Goal: Transaction & Acquisition: Purchase product/service

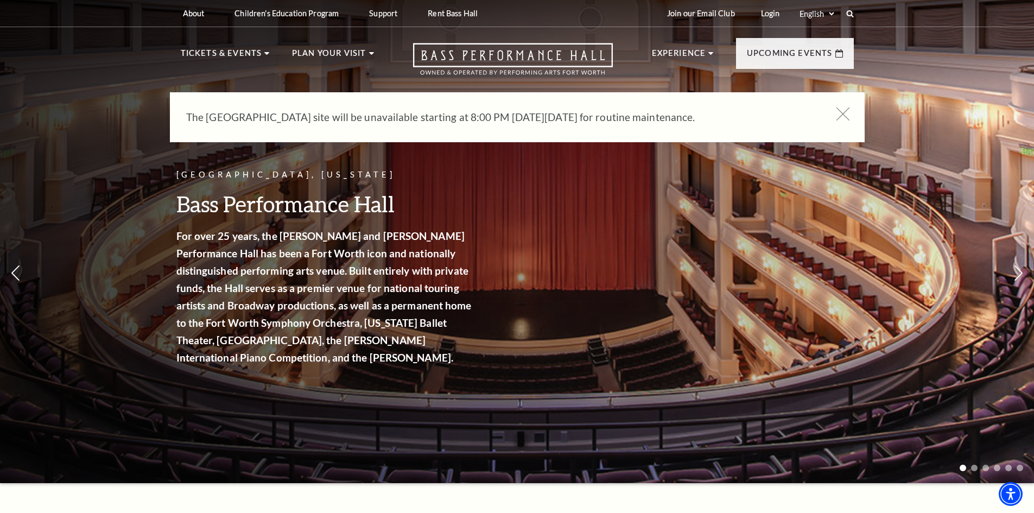
click at [840, 118] on icon at bounding box center [843, 114] width 14 height 14
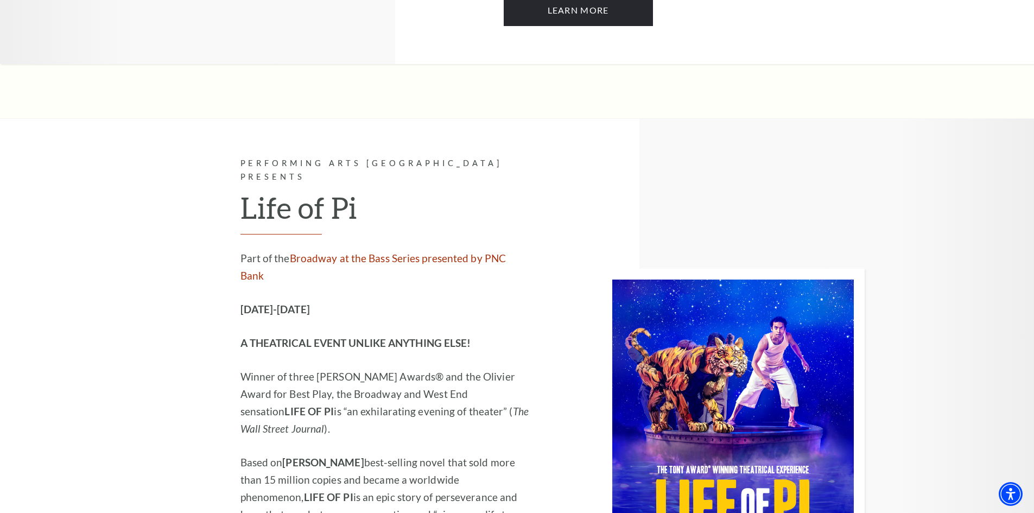
scroll to position [335, 0]
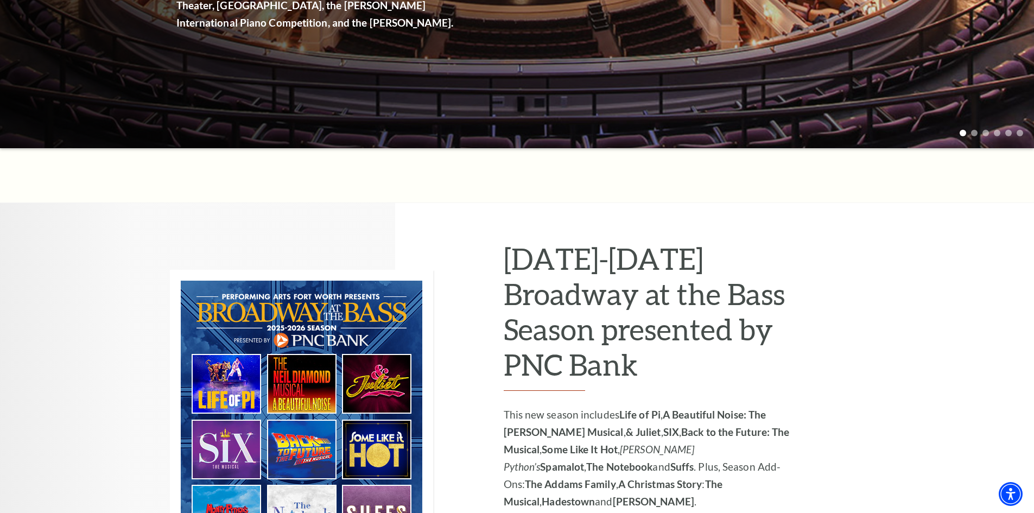
drag, startPoint x: 588, startPoint y: 291, endPoint x: 583, endPoint y: 102, distance: 189.4
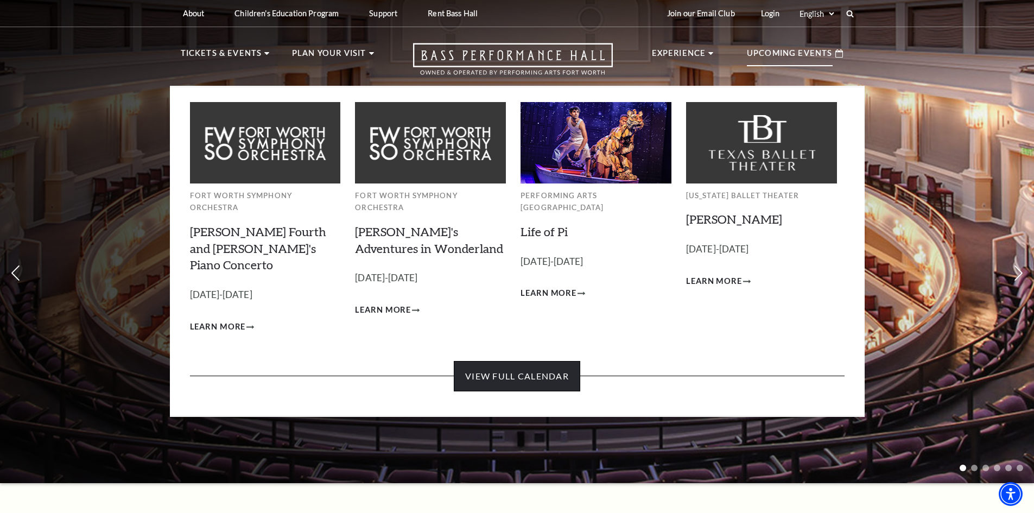
click at [527, 361] on link "View Full Calendar" at bounding box center [517, 376] width 126 height 30
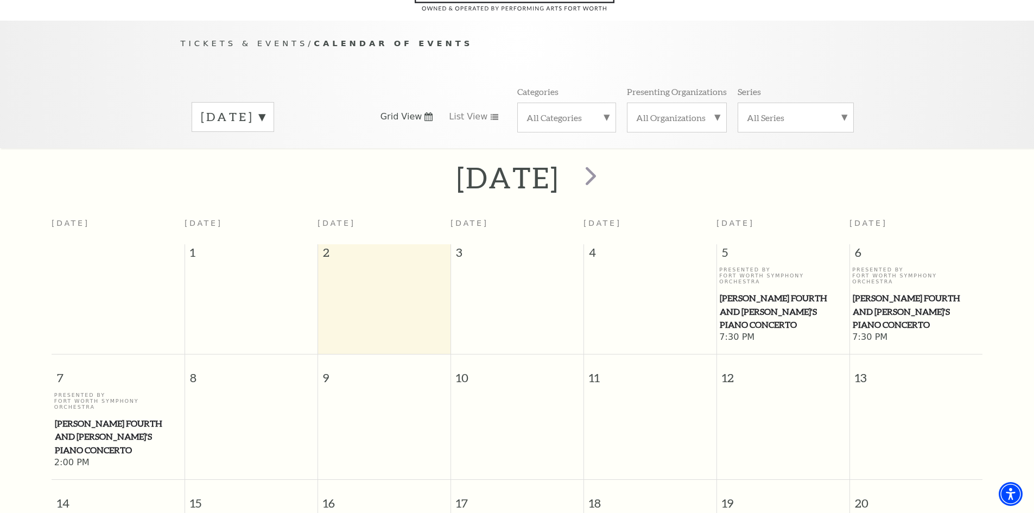
scroll to position [42, 0]
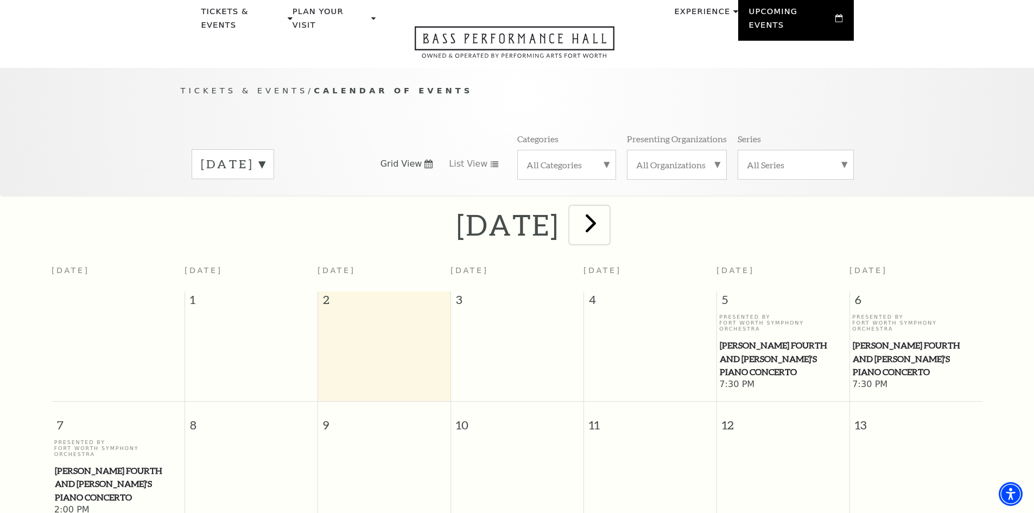
click at [606, 209] on span "next" at bounding box center [590, 222] width 31 height 31
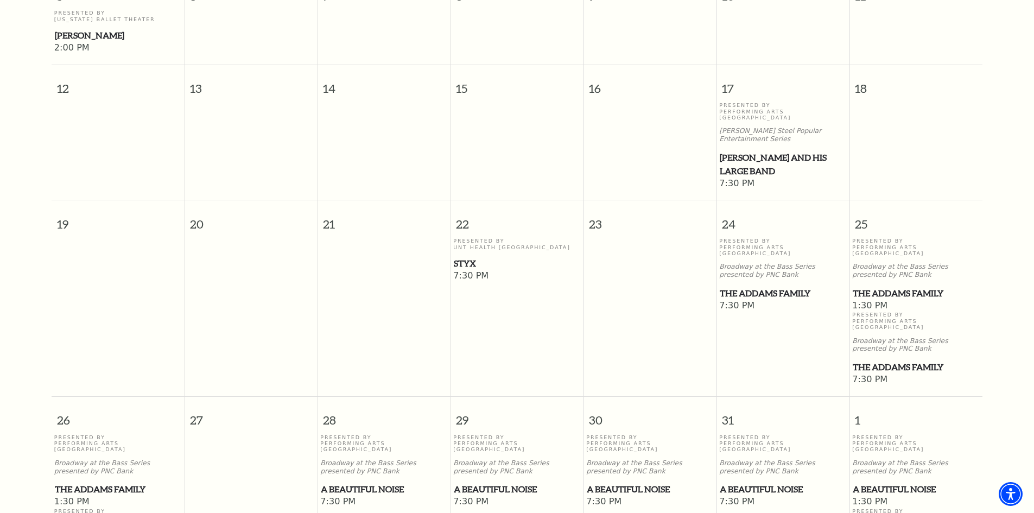
scroll to position [584, 0]
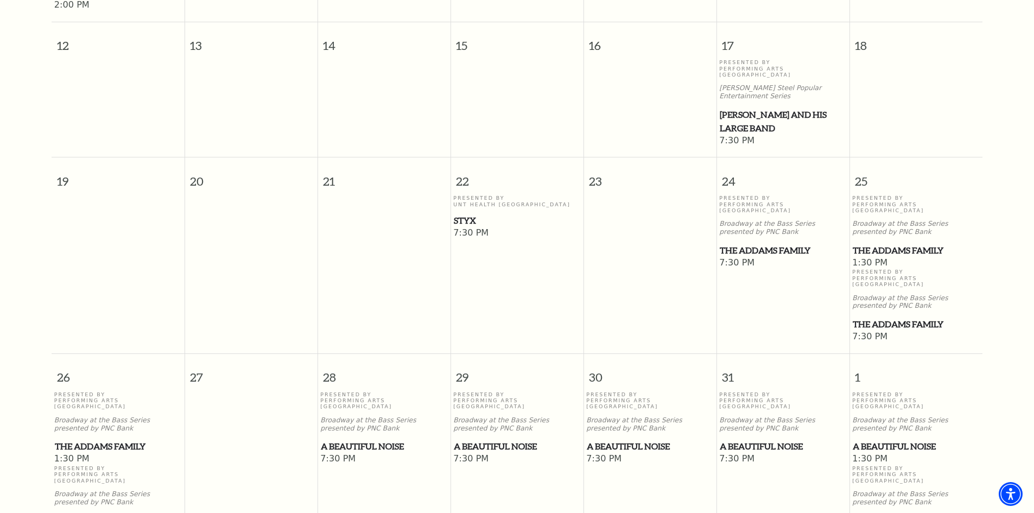
click at [461, 214] on span "Styx" at bounding box center [517, 221] width 126 height 14
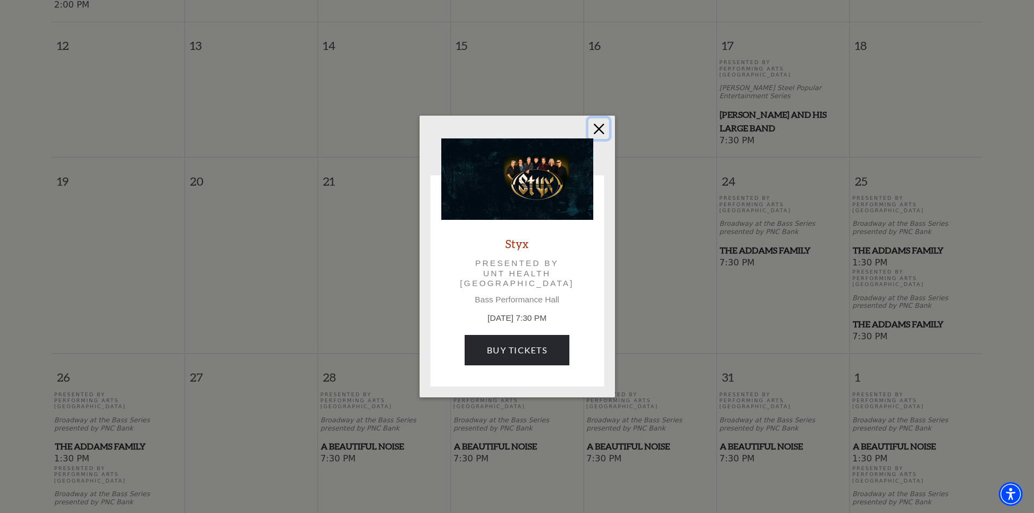
click at [594, 132] on button "Close" at bounding box center [598, 128] width 21 height 21
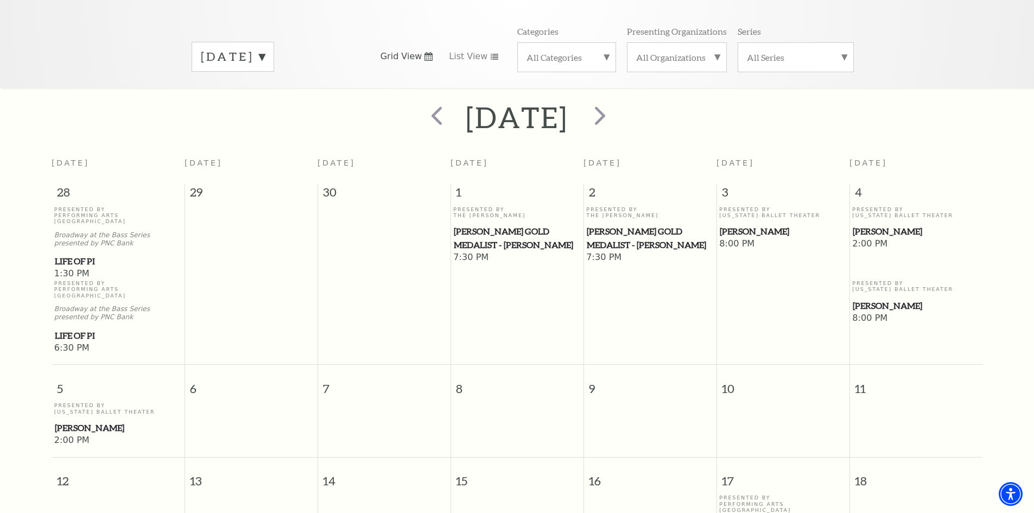
scroll to position [0, 0]
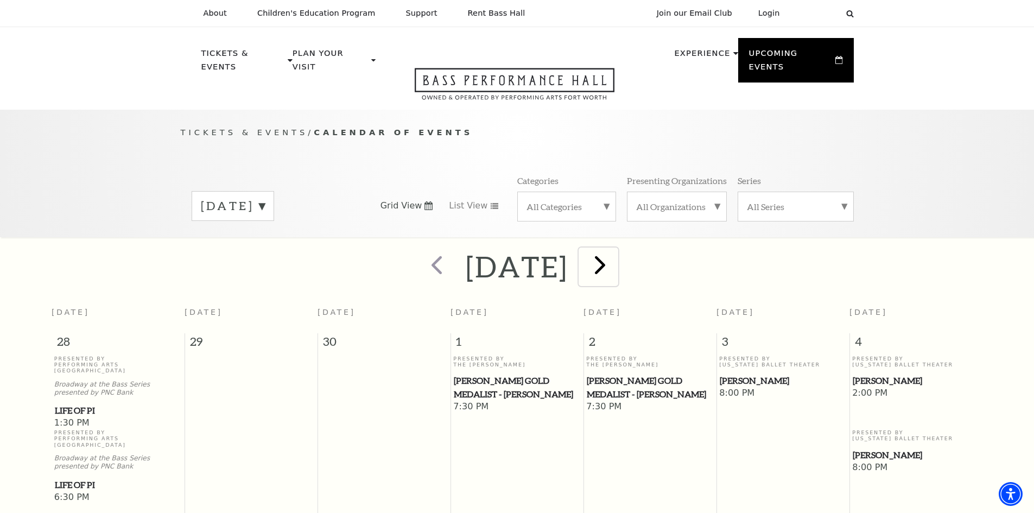
click at [615, 262] on span "next" at bounding box center [599, 264] width 31 height 31
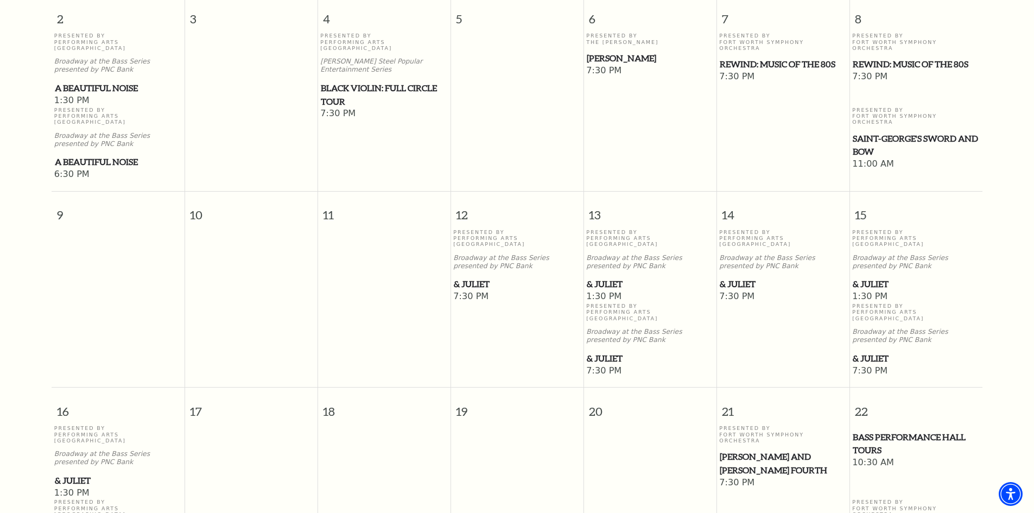
scroll to position [530, 0]
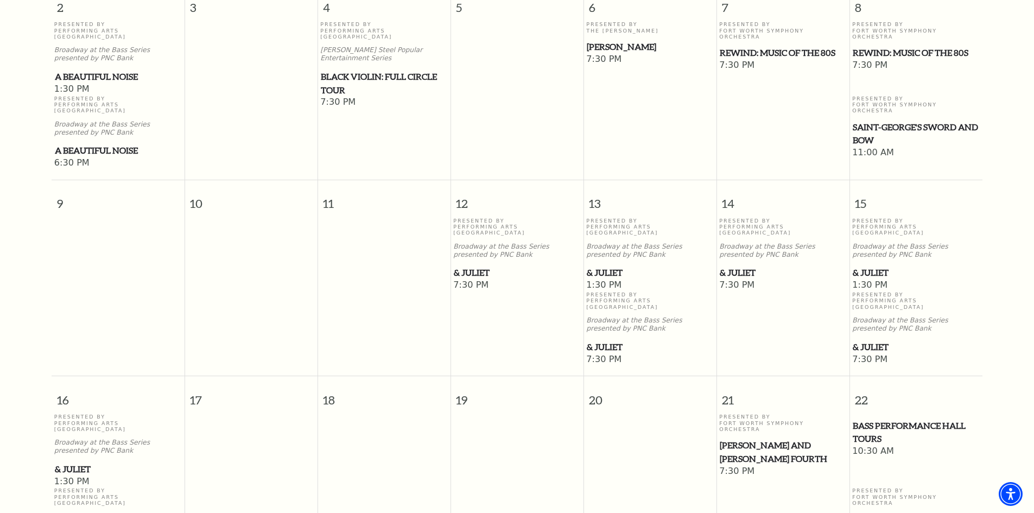
click at [603, 340] on span "& Juliet" at bounding box center [650, 347] width 126 height 14
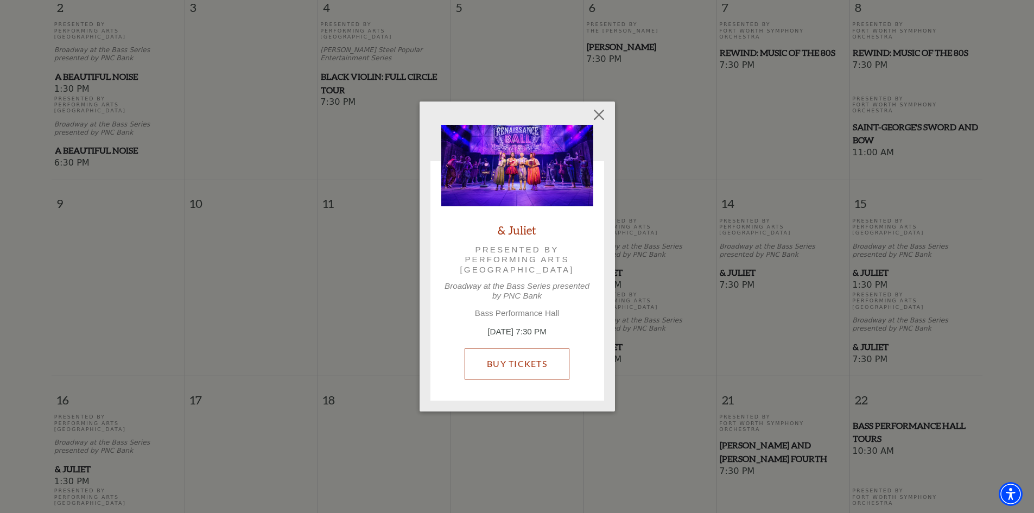
click at [505, 359] on link "Buy Tickets" at bounding box center [516, 363] width 105 height 30
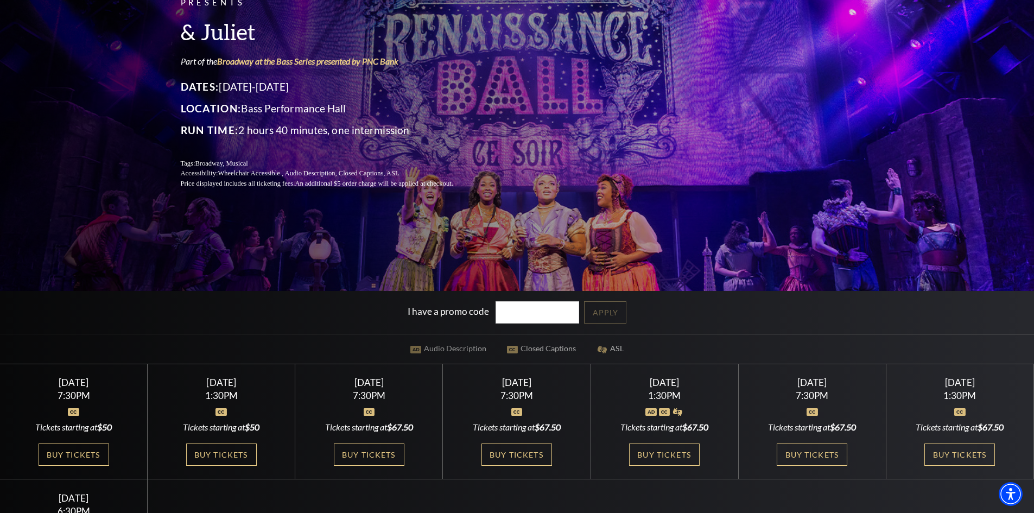
scroll to position [217, 0]
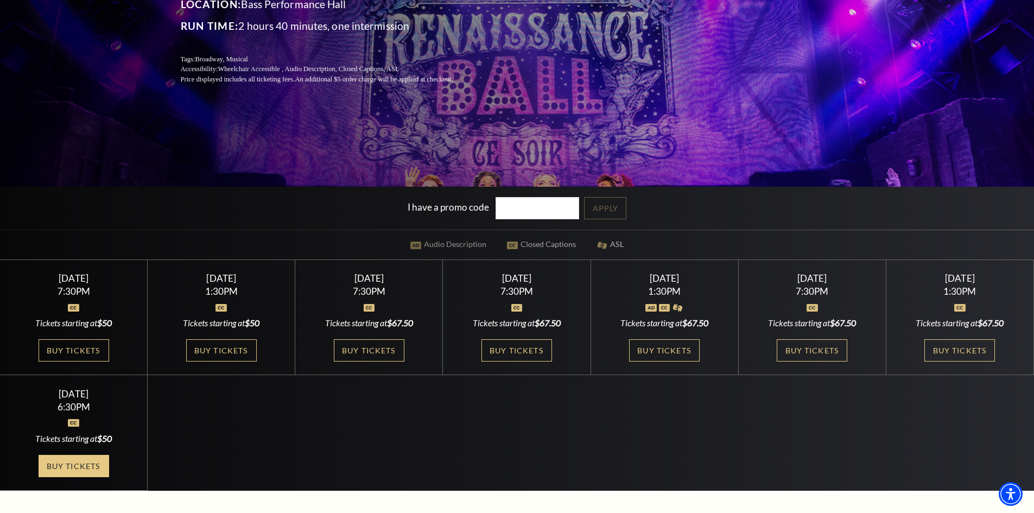
click at [93, 468] on link "Buy Tickets" at bounding box center [74, 466] width 71 height 22
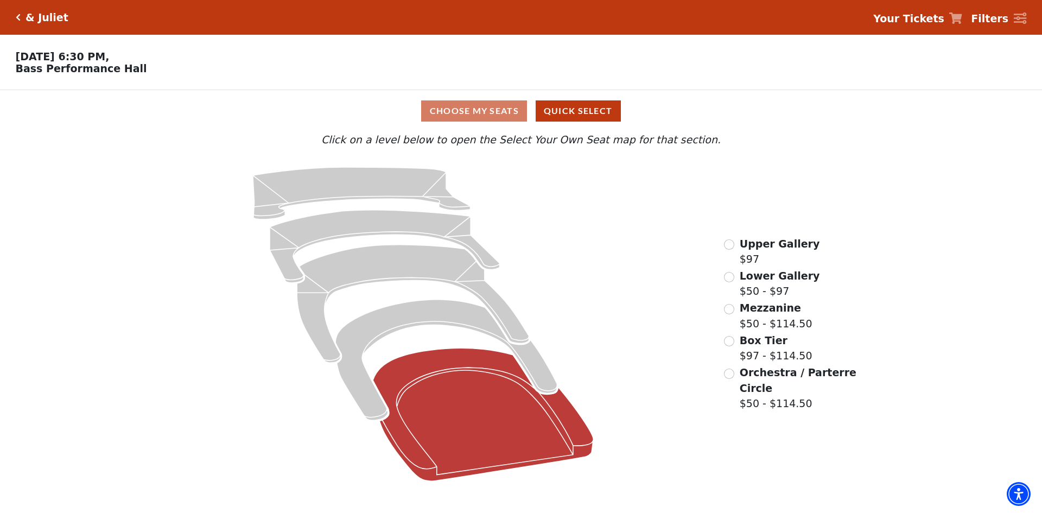
click at [534, 432] on icon at bounding box center [483, 414] width 220 height 133
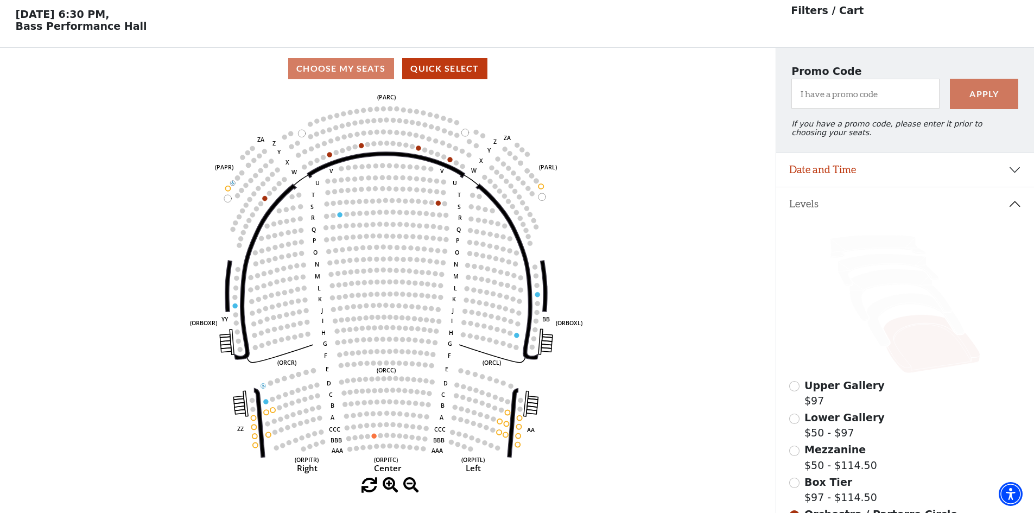
scroll to position [50, 0]
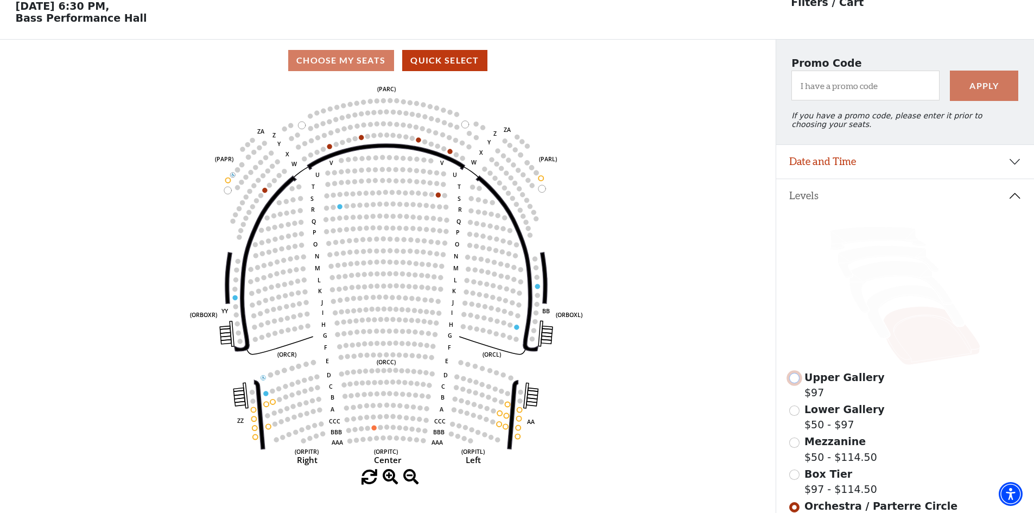
click at [797, 383] on input "Upper Gallery$97\a" at bounding box center [794, 378] width 10 height 10
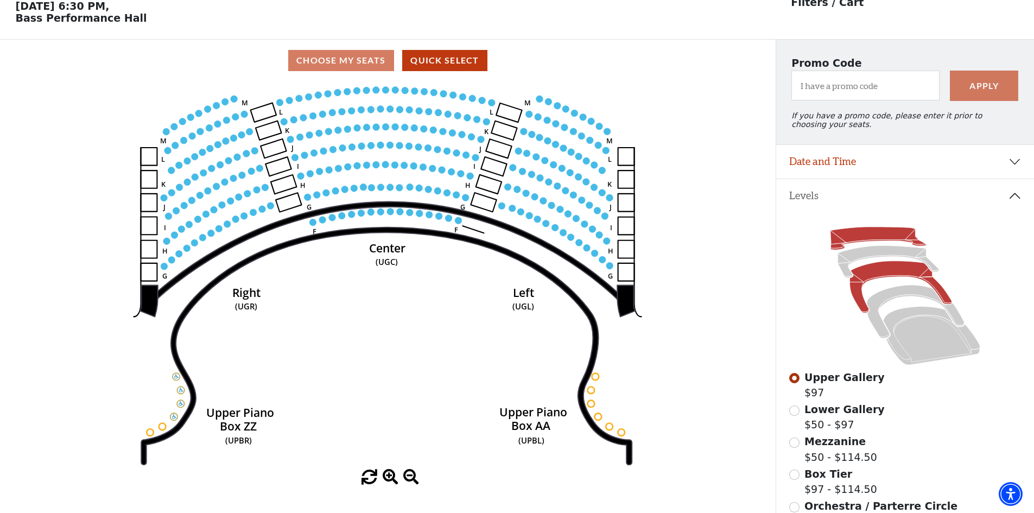
click at [867, 278] on icon at bounding box center [900, 287] width 102 height 52
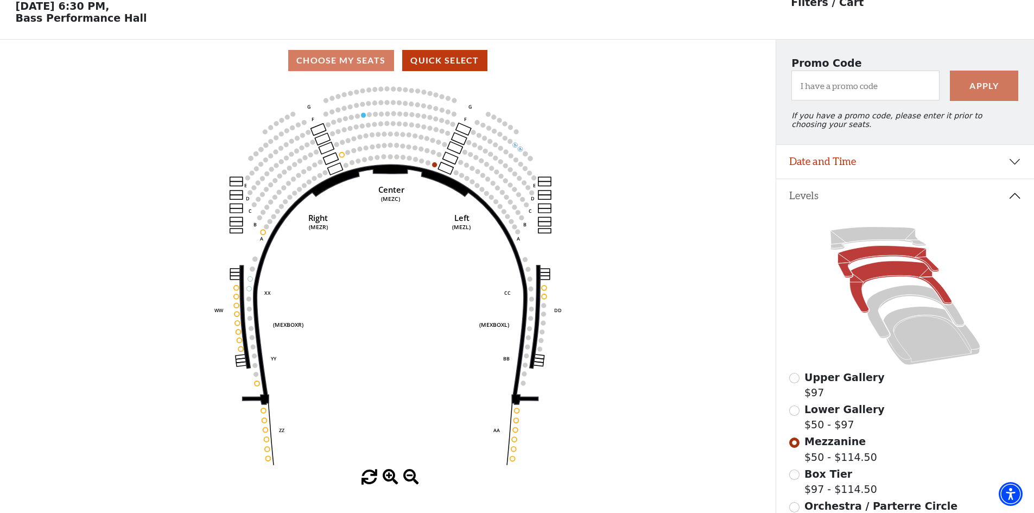
click at [869, 259] on icon at bounding box center [887, 262] width 101 height 32
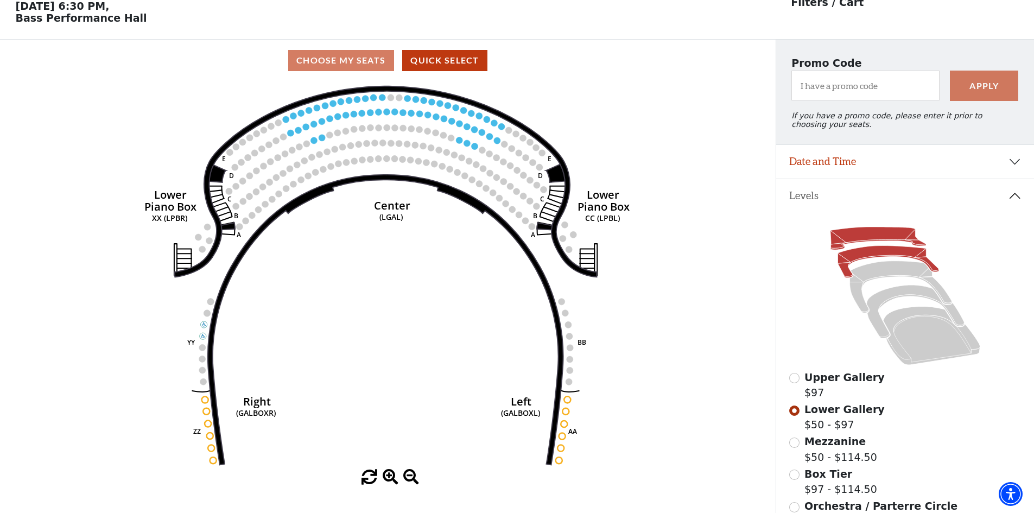
click at [865, 240] on icon at bounding box center [877, 238] width 95 height 23
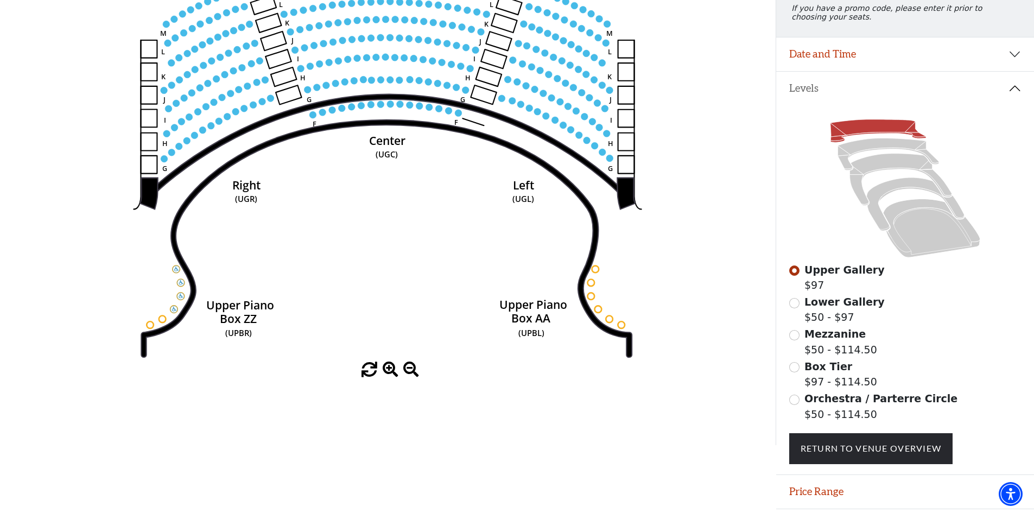
scroll to position [159, 0]
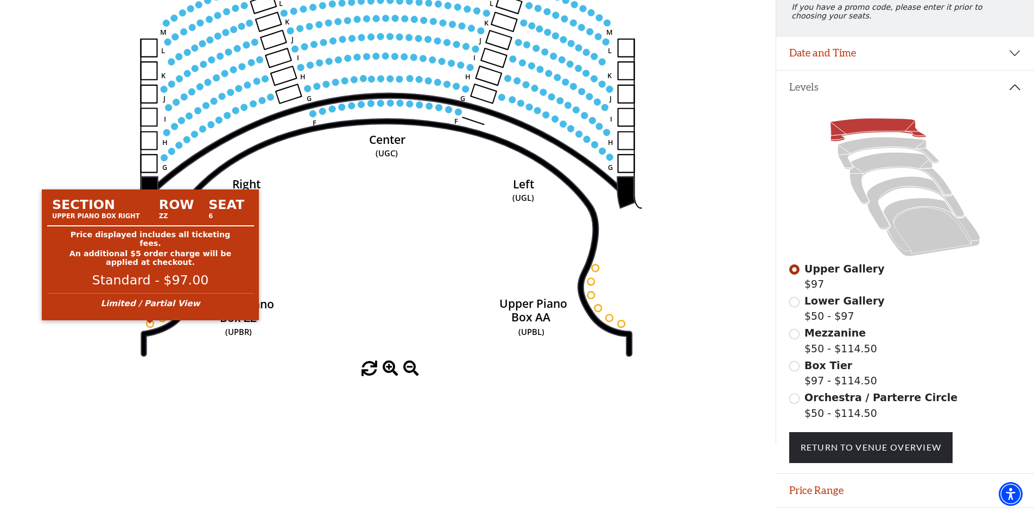
click at [149, 327] on circle at bounding box center [150, 323] width 7 height 7
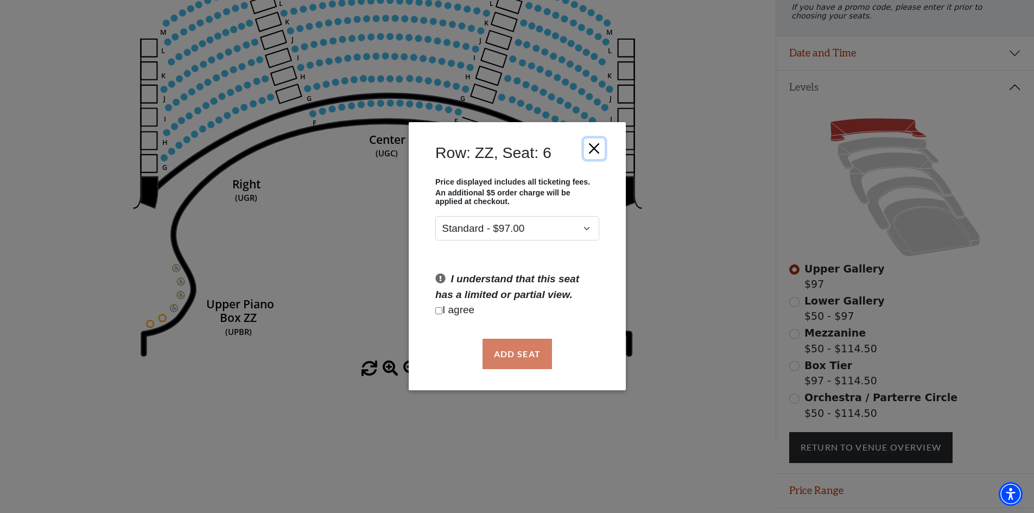
click at [595, 149] on button "Close" at bounding box center [593, 148] width 21 height 21
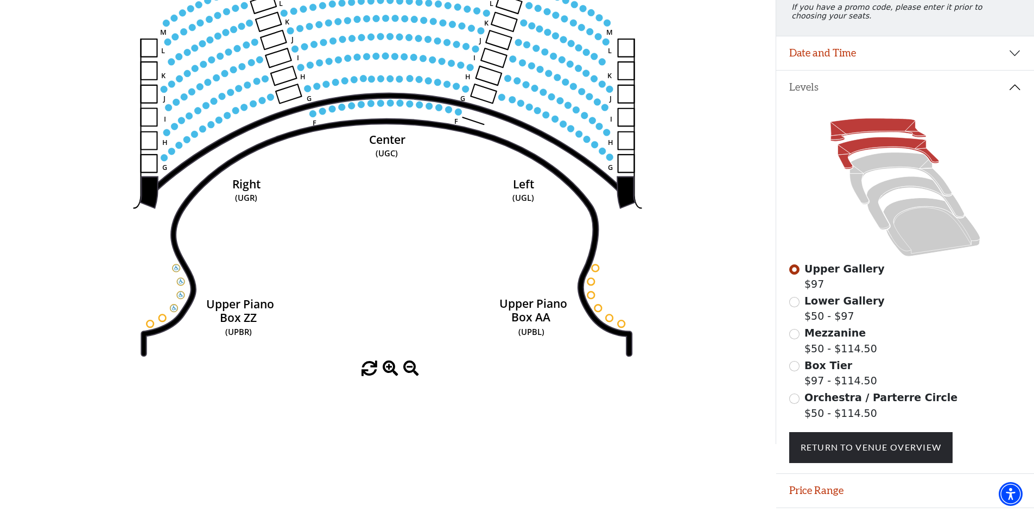
click at [858, 156] on icon at bounding box center [887, 153] width 101 height 32
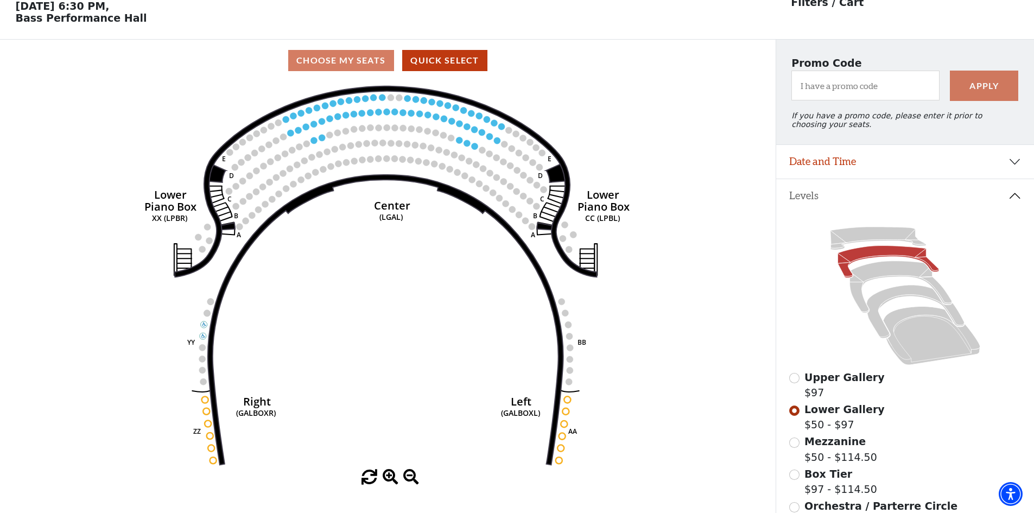
scroll to position [105, 0]
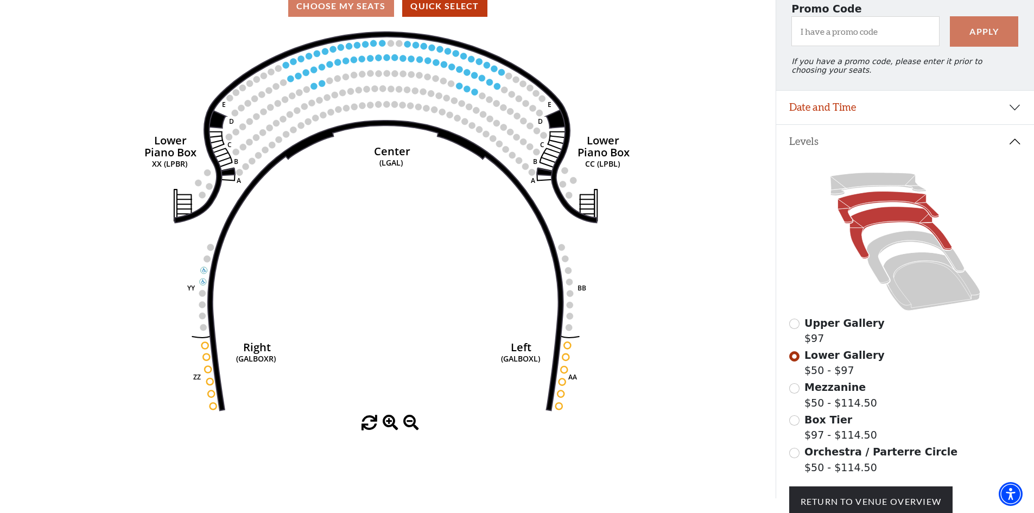
click at [874, 226] on icon at bounding box center [900, 233] width 102 height 52
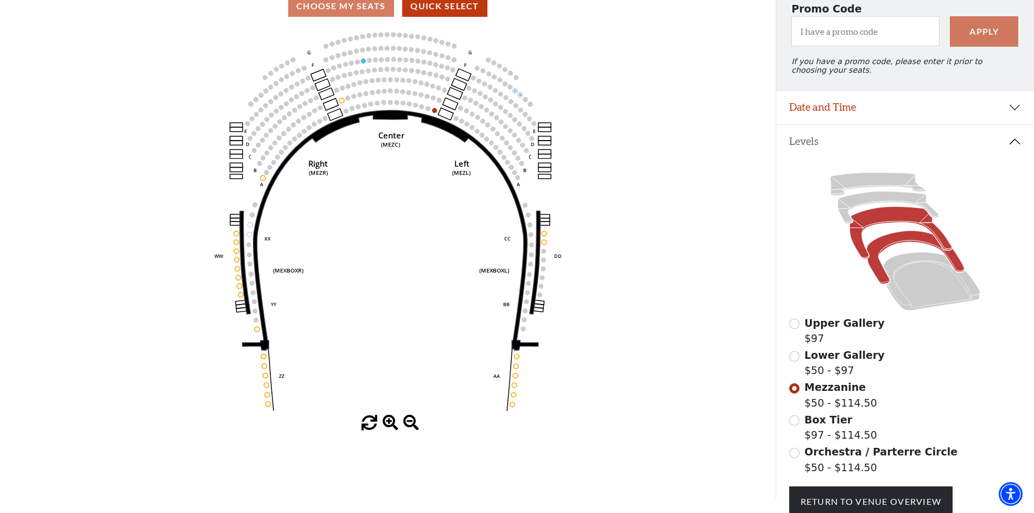
click at [890, 246] on icon at bounding box center [915, 257] width 98 height 53
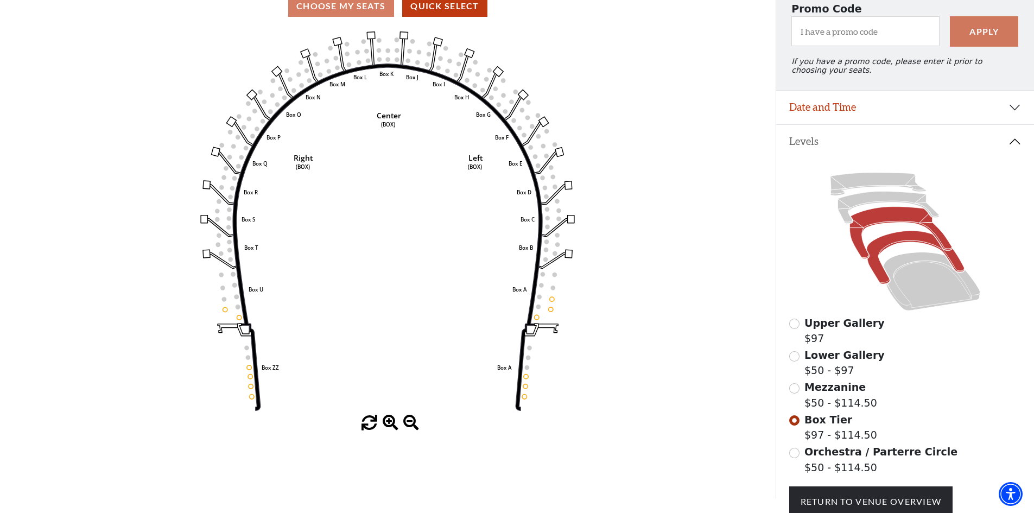
click at [881, 226] on icon at bounding box center [900, 233] width 102 height 52
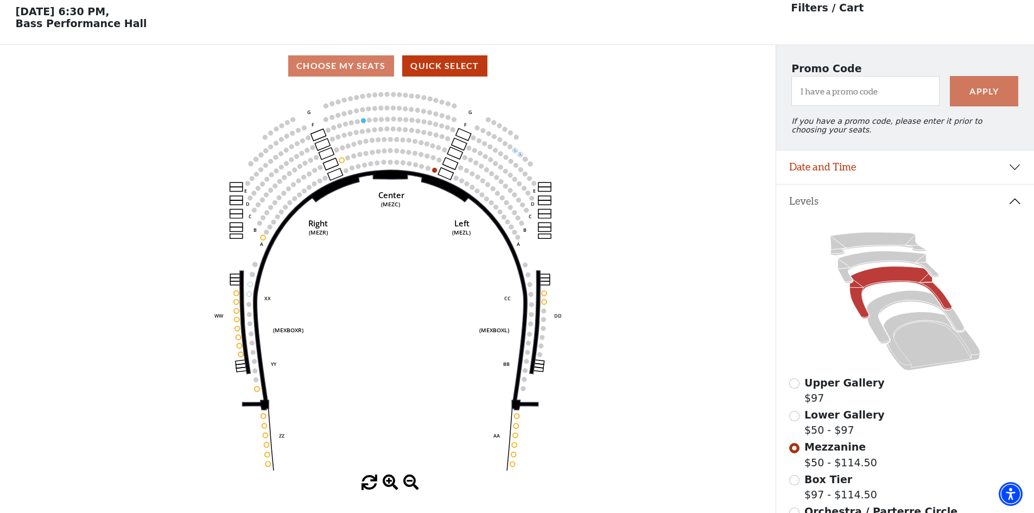
scroll to position [0, 0]
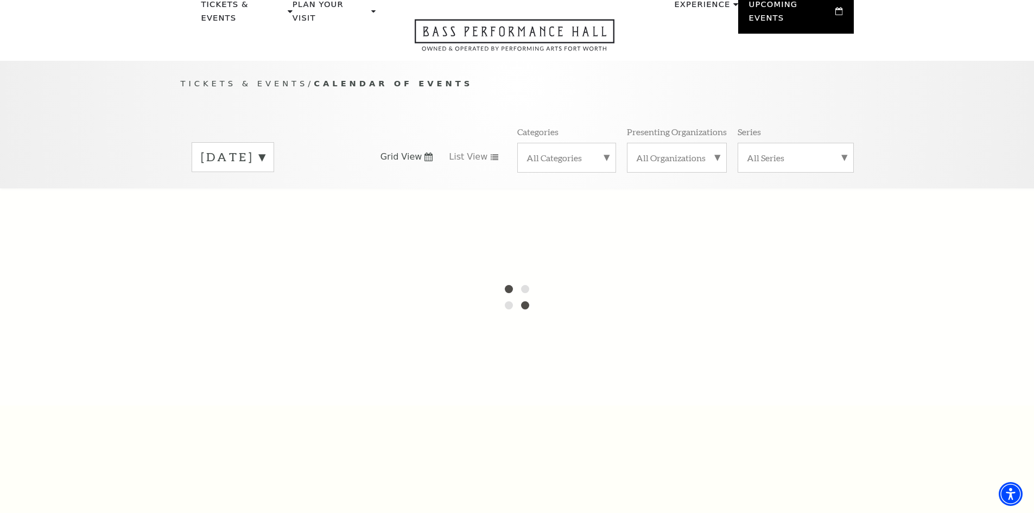
scroll to position [163, 0]
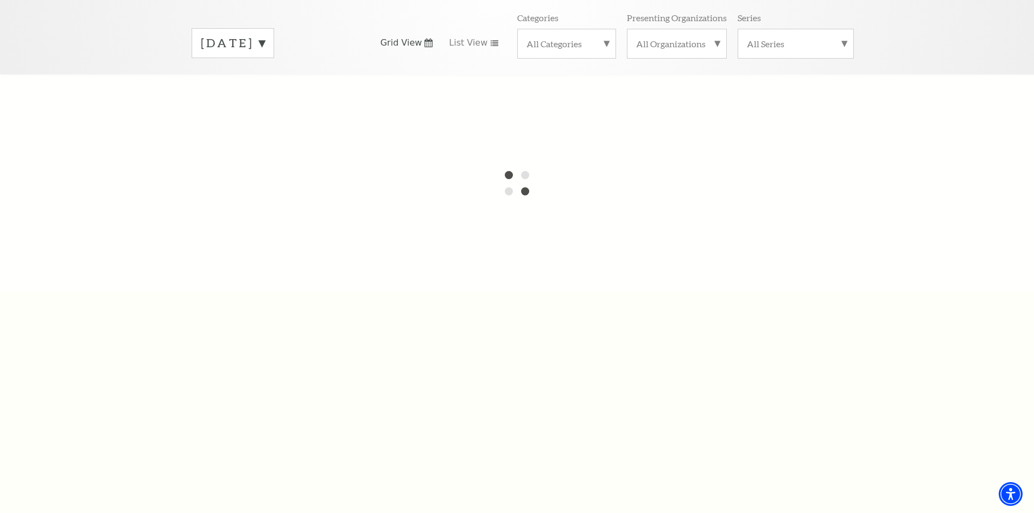
click at [274, 28] on div "[DATE]" at bounding box center [233, 43] width 82 height 30
click at [256, 54] on label "[DATE]" at bounding box center [233, 65] width 64 height 23
click at [384, 54] on div "[DATE] Grid View List View Categories All Categories Presenting Organizations A…" at bounding box center [517, 43] width 673 height 62
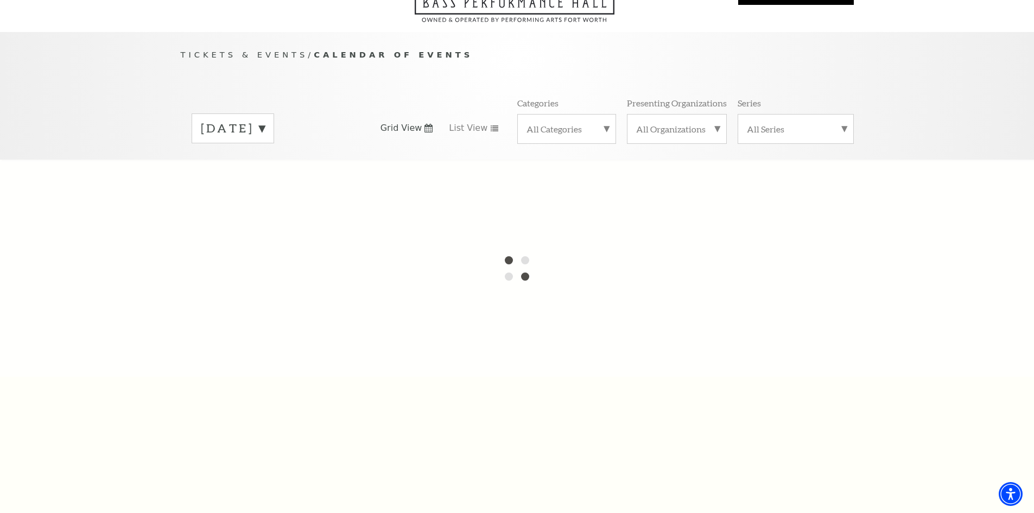
scroll to position [0, 0]
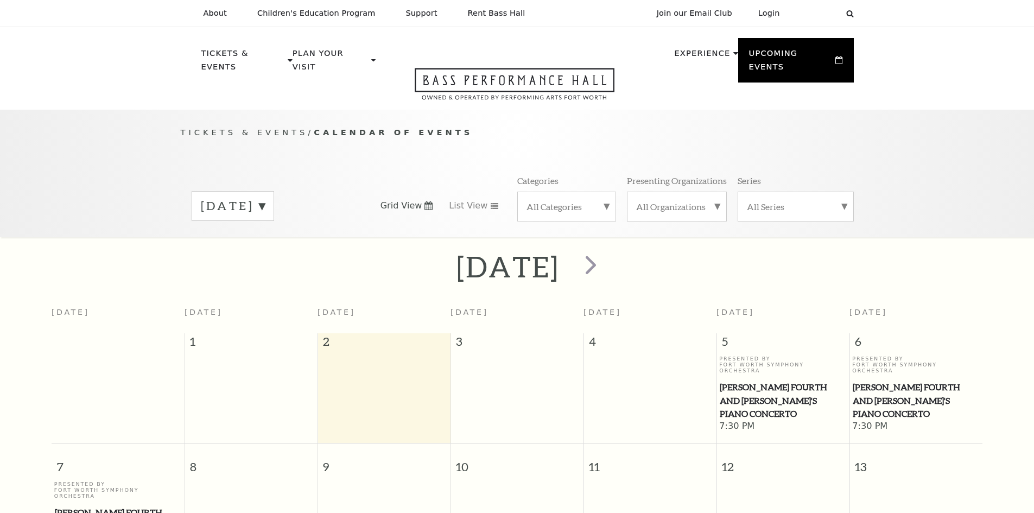
scroll to position [96, 0]
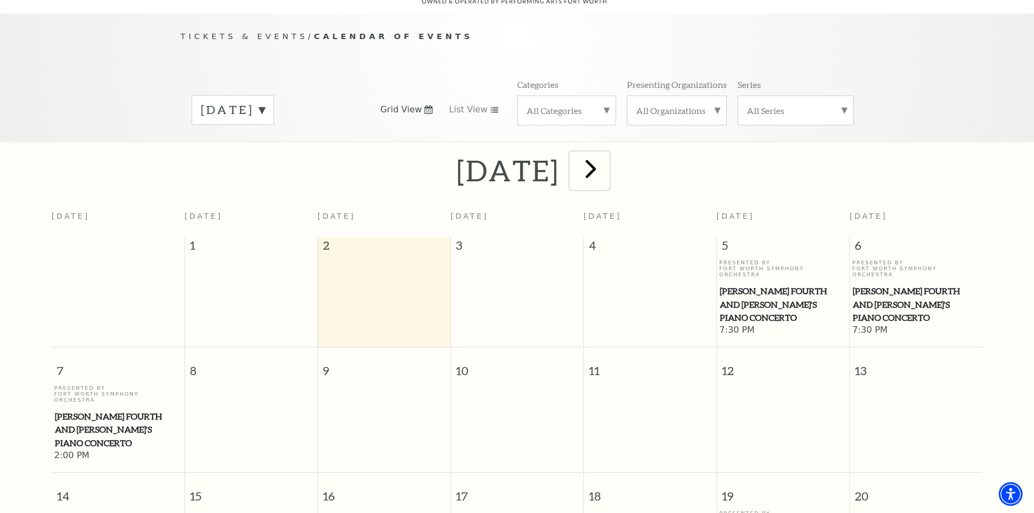
click at [606, 153] on span "next" at bounding box center [590, 168] width 31 height 31
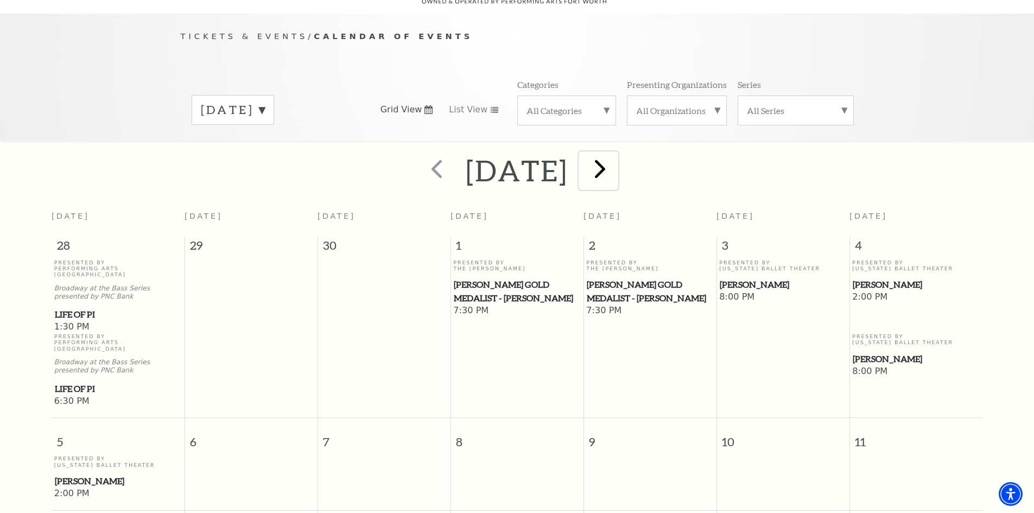
click at [615, 153] on span "next" at bounding box center [599, 168] width 31 height 31
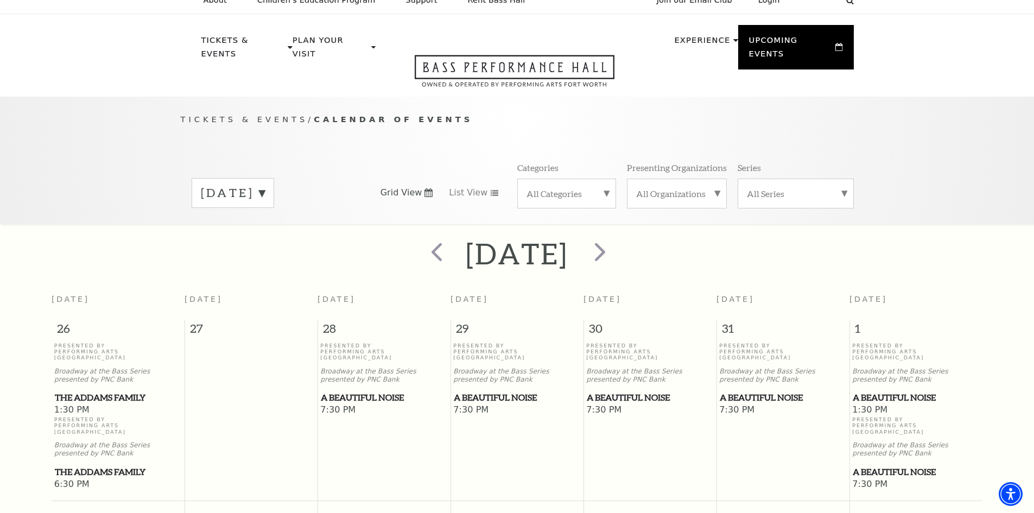
scroll to position [0, 0]
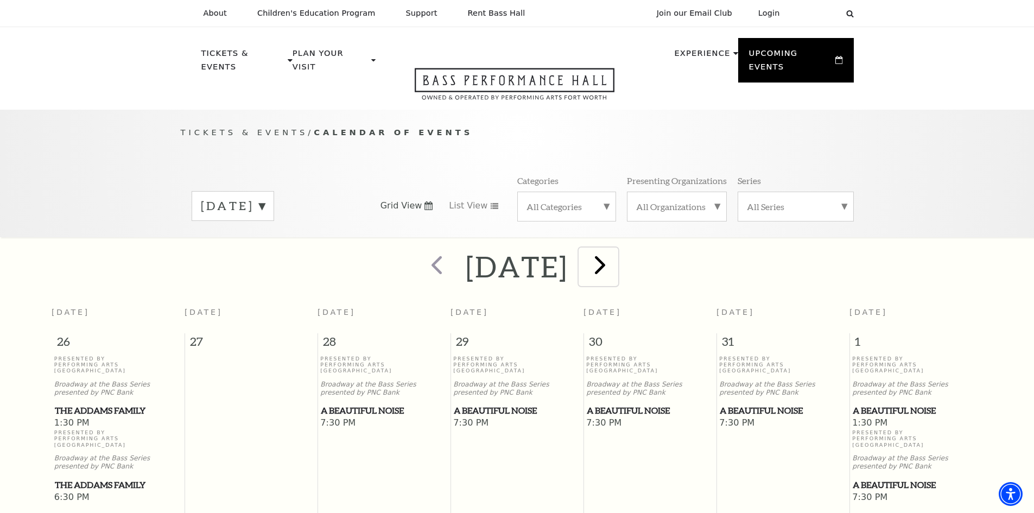
click at [615, 249] on span "next" at bounding box center [599, 264] width 31 height 31
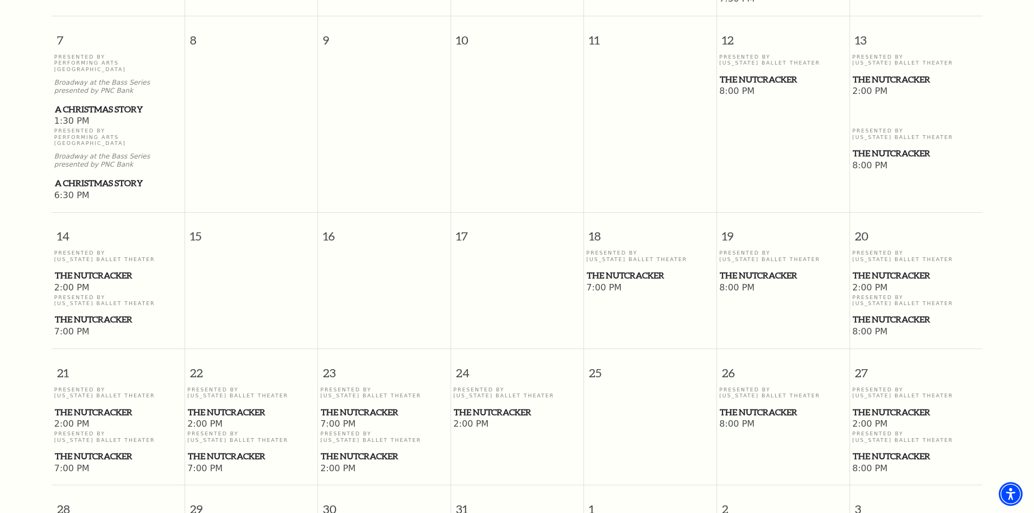
scroll to position [530, 0]
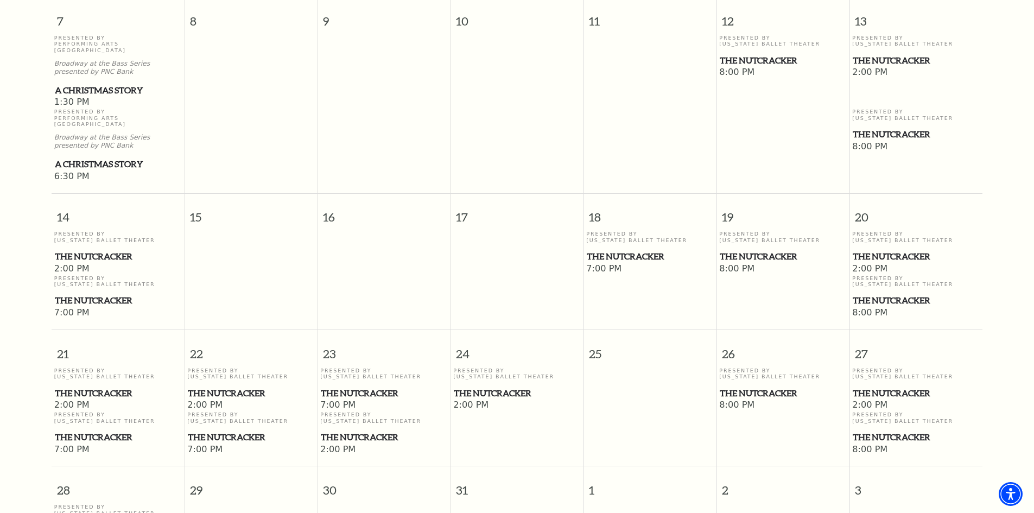
click at [875, 294] on span "The Nutcracker" at bounding box center [915, 301] width 126 height 14
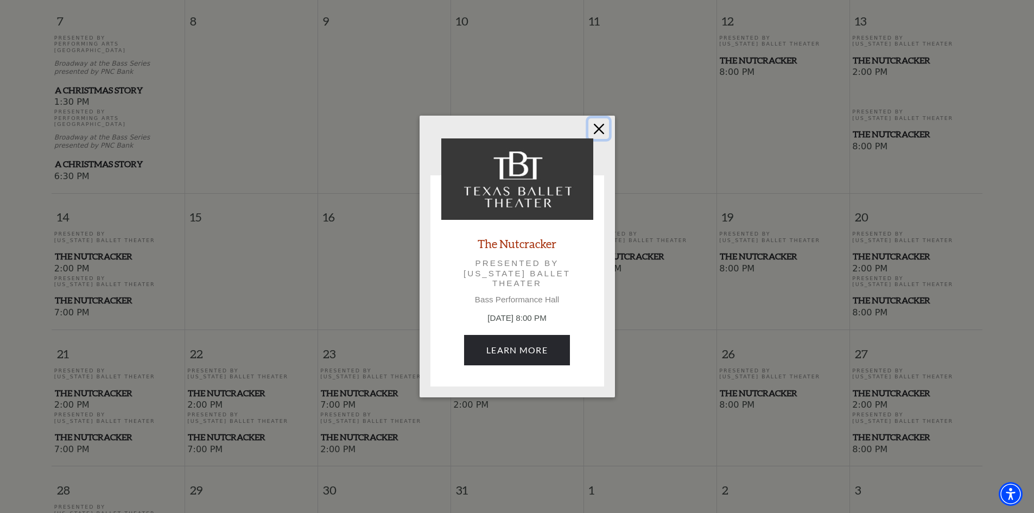
click at [596, 131] on button "Close" at bounding box center [598, 128] width 21 height 21
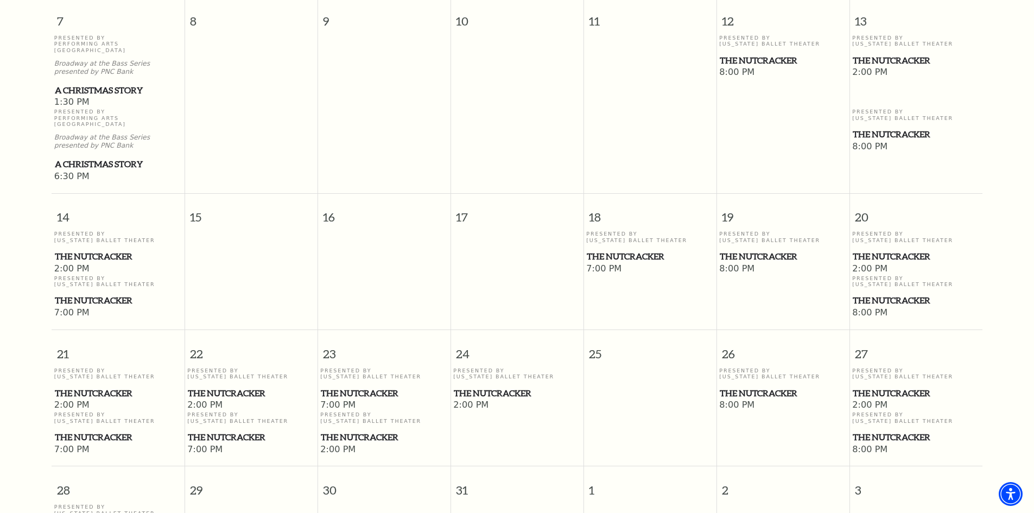
click at [733, 250] on span "The Nutcracker" at bounding box center [782, 257] width 126 height 14
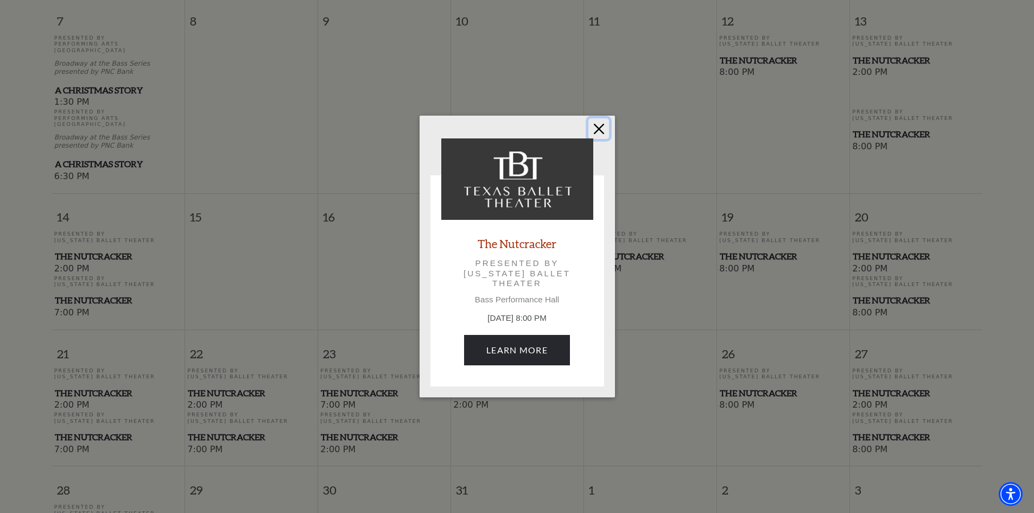
click at [600, 121] on button "Close" at bounding box center [598, 128] width 21 height 21
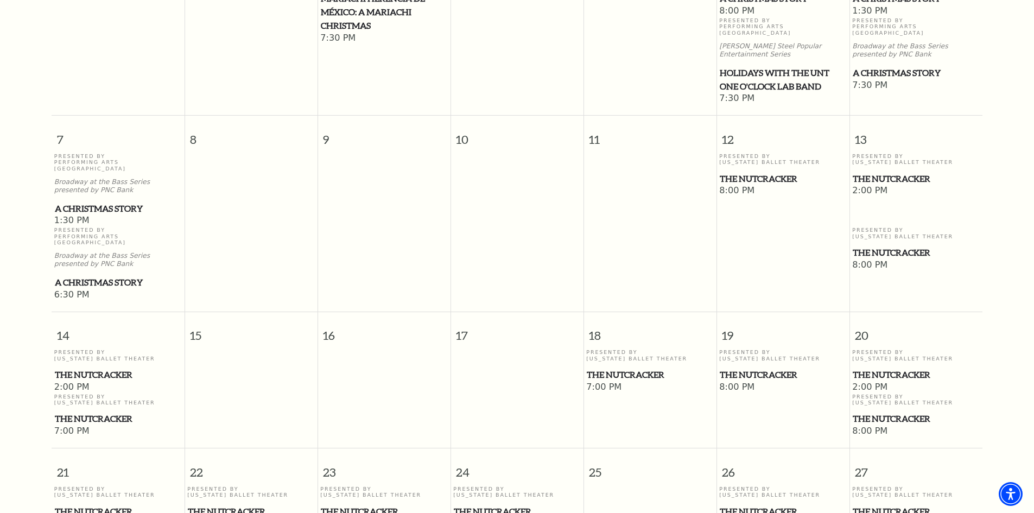
scroll to position [367, 0]
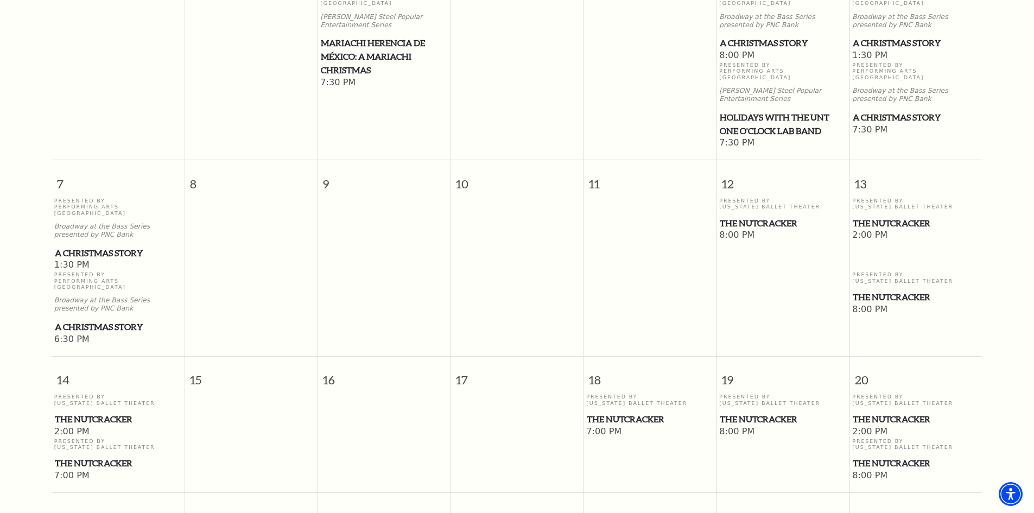
click at [111, 320] on span "A Christmas Story" at bounding box center [118, 327] width 126 height 14
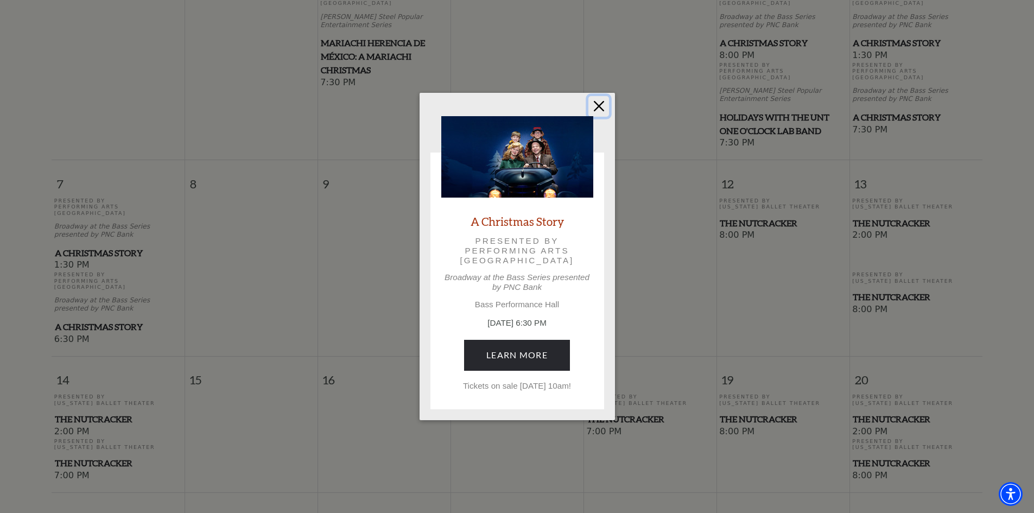
click at [600, 106] on button "Close" at bounding box center [598, 106] width 21 height 21
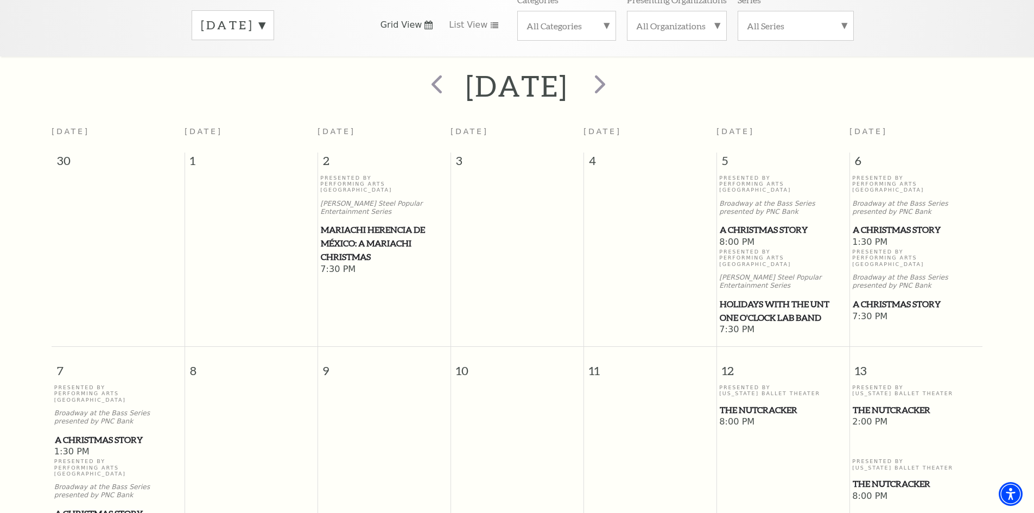
scroll to position [150, 0]
